Goal: Communication & Community: Participate in discussion

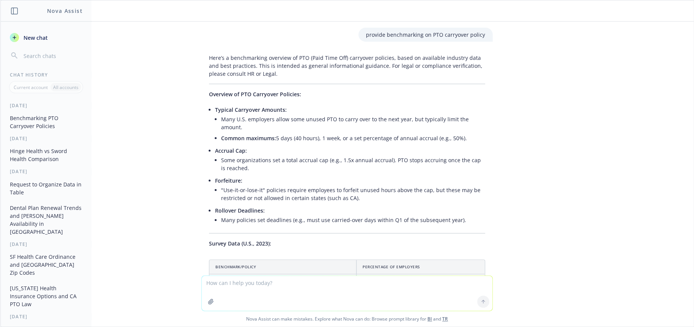
scroll to position [140, 0]
